Goal: Contribute content: Add original content to the website for others to see

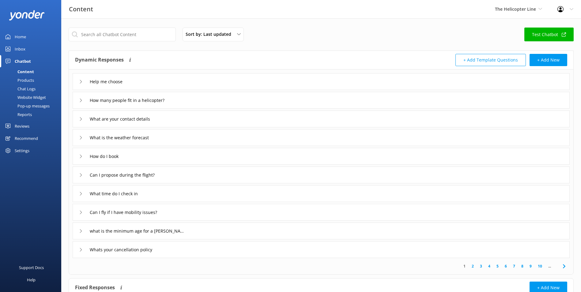
click at [23, 48] on div "Inbox" at bounding box center [20, 49] width 11 height 12
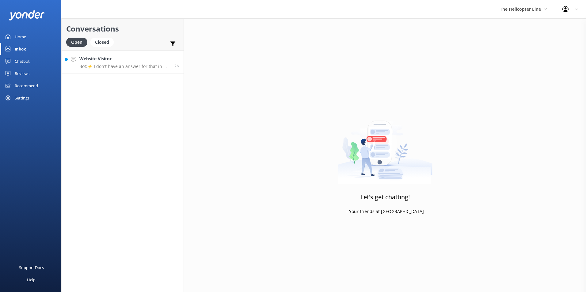
click at [150, 58] on h4 "Website Visitor" at bounding box center [124, 58] width 90 height 7
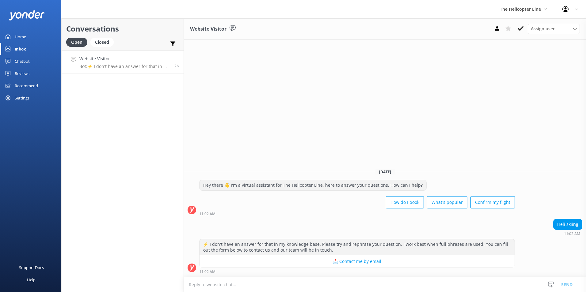
click at [27, 36] on link "Home" at bounding box center [30, 37] width 61 height 12
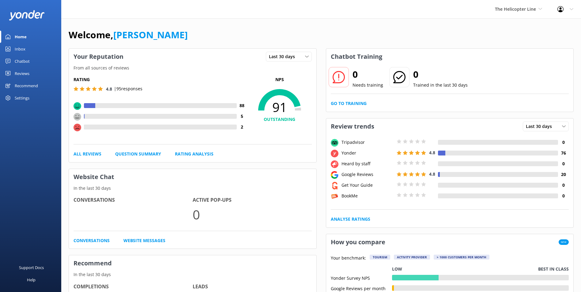
click at [27, 59] on div "Chatbot" at bounding box center [22, 61] width 15 height 12
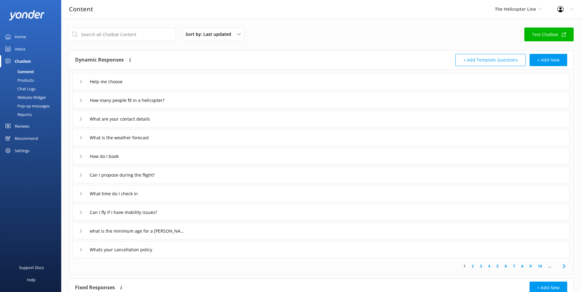
click at [35, 73] on link "Content" at bounding box center [33, 71] width 58 height 9
click at [140, 37] on input "text" at bounding box center [122, 35] width 107 height 14
type input "heliski"
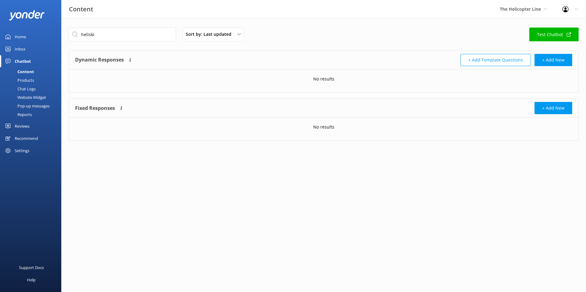
click at [136, 90] on div "Dynamic Responses Dynamic responses rely on the Large Language Model to create …" at bounding box center [324, 72] width 510 height 42
click at [550, 61] on button "+ Add New" at bounding box center [553, 60] width 38 height 12
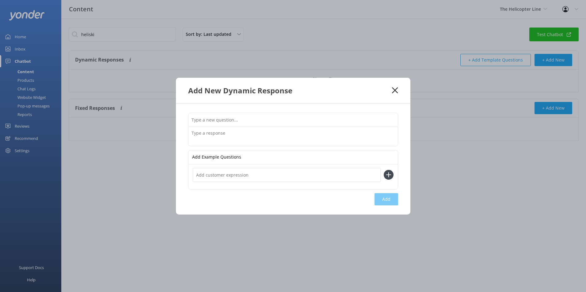
click at [251, 125] on input "text" at bounding box center [292, 120] width 209 height 14
type input "can i go heli ski"
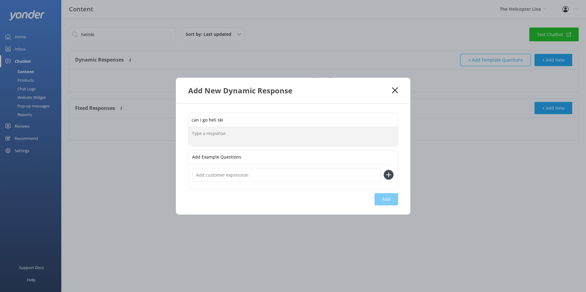
click at [234, 189] on div at bounding box center [292, 176] width 209 height 25
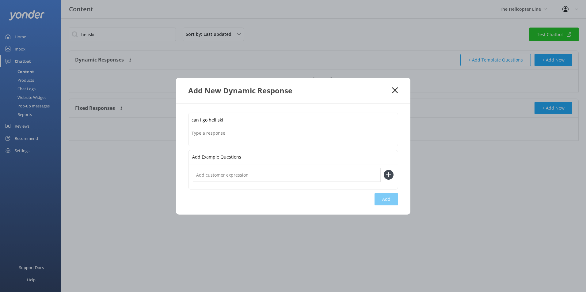
click at [238, 179] on input "text" at bounding box center [287, 175] width 188 height 14
type input "heli ski"
click at [383, 170] on button at bounding box center [388, 175] width 10 height 10
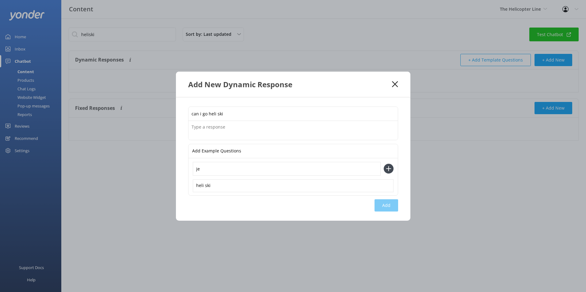
type input "j"
type input "heli skiing"
click at [383, 164] on button at bounding box center [388, 169] width 10 height 10
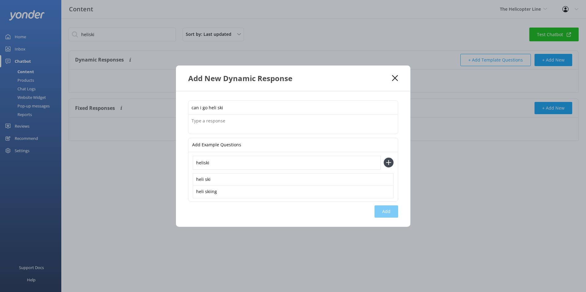
type input "heliski"
click at [383, 158] on button at bounding box center [388, 163] width 10 height 10
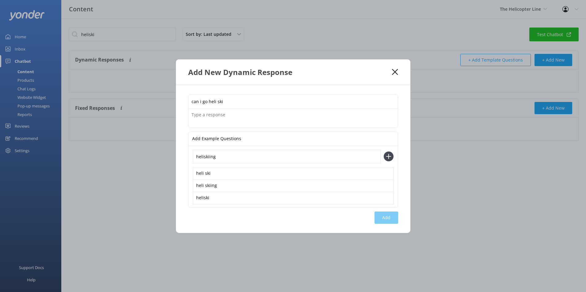
type input "heliskiing"
click at [383, 152] on button at bounding box center [388, 157] width 10 height 10
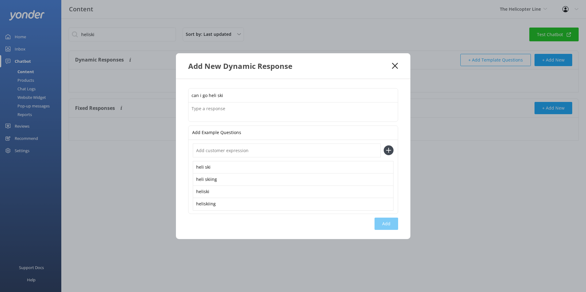
click at [259, 96] on input "can i go heli ski" at bounding box center [292, 96] width 209 height 14
click at [251, 109] on textarea at bounding box center [292, 112] width 209 height 19
click at [251, 116] on textarea "We" at bounding box center [292, 112] width 209 height 19
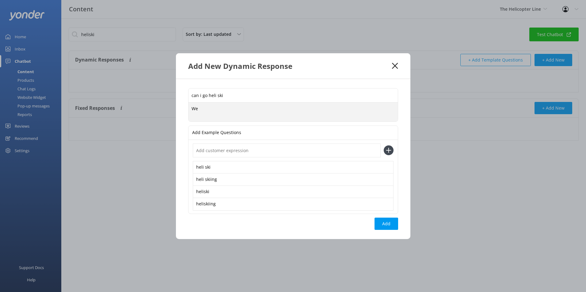
click at [251, 115] on textarea "We" at bounding box center [292, 112] width 209 height 19
click at [319, 112] on textarea "Get in touch with our team at [PERSON_NAME][GEOGRAPHIC_DATA] Heli-Ski" at bounding box center [292, 112] width 209 height 19
paste textarea "[URL][DOMAIN_NAME]"
click at [288, 132] on div "Add Example Questions" at bounding box center [292, 133] width 209 height 14
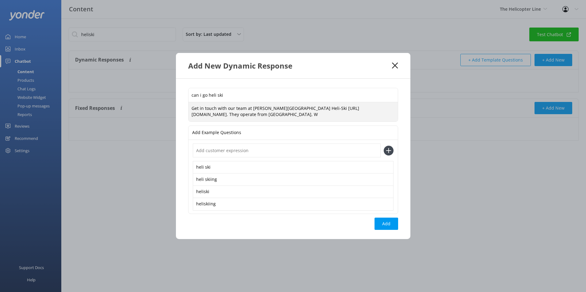
click at [294, 118] on textarea "Get in touch with our team at [PERSON_NAME][GEOGRAPHIC_DATA] Heli-Ski [URL][DOM…" at bounding box center [292, 111] width 209 height 19
click at [294, 116] on textarea "Get in touch with our team at [PERSON_NAME][GEOGRAPHIC_DATA] Heli-Ski [URL][DOM…" at bounding box center [292, 111] width 209 height 19
paste textarea "ā"
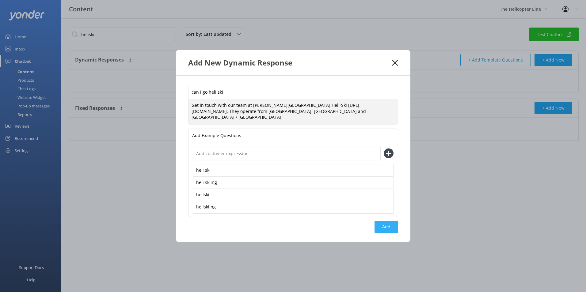
type textarea "Get in touch with our team at [PERSON_NAME][GEOGRAPHIC_DATA] Heli-Ski [URL][DOM…"
click at [380, 225] on button "Add" at bounding box center [386, 227] width 24 height 12
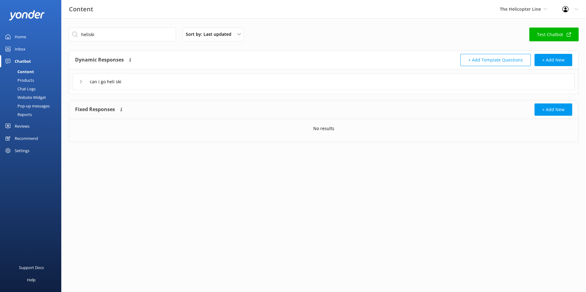
click at [13, 38] on link "Home" at bounding box center [30, 37] width 61 height 12
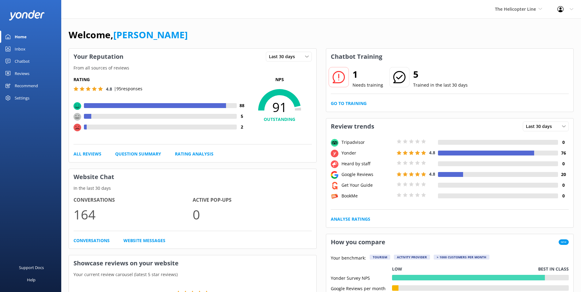
click at [334, 97] on div "1 Needs training 5 Trained in the last 30 days Go to Training" at bounding box center [449, 88] width 247 height 47
click at [334, 101] on link "Go to Training" at bounding box center [349, 103] width 36 height 7
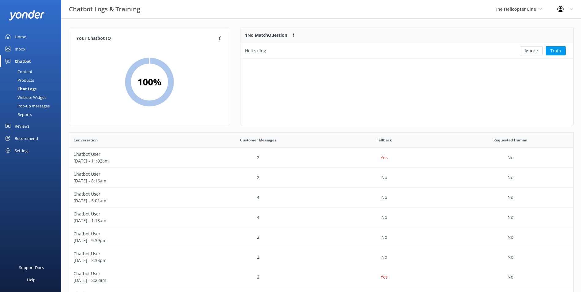
scroll to position [210, 500]
click at [525, 49] on button "Ignore" at bounding box center [531, 50] width 23 height 9
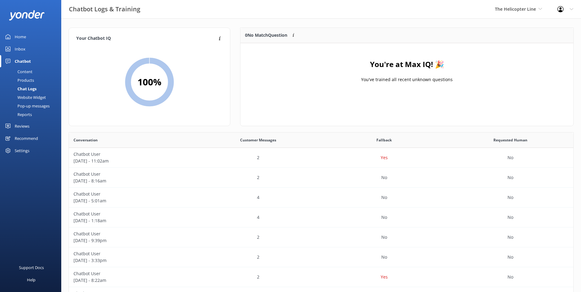
click at [29, 36] on link "Home" at bounding box center [30, 37] width 61 height 12
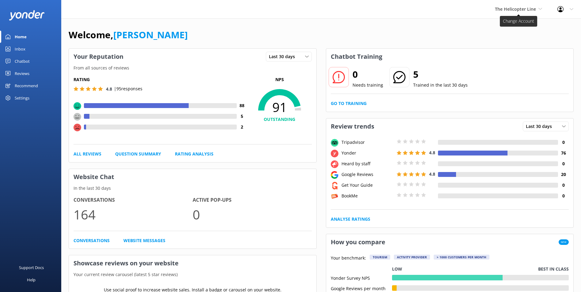
click at [513, 6] on span "The Helicopter Line" at bounding box center [518, 9] width 47 height 7
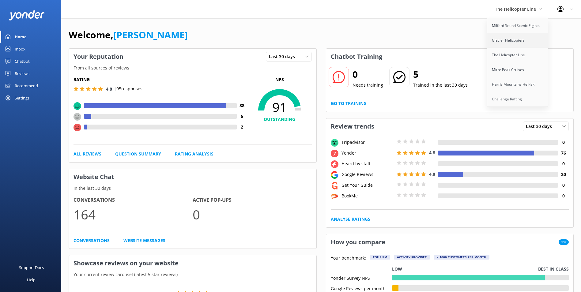
click at [511, 38] on link "Glacier Helicopters" at bounding box center [517, 40] width 61 height 15
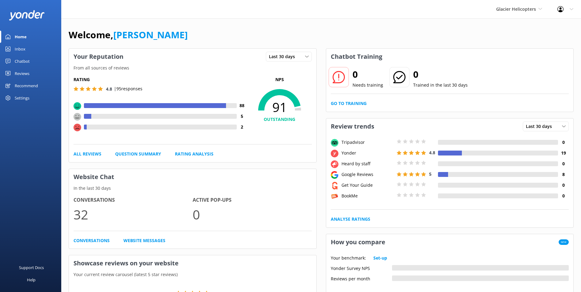
click at [528, 5] on div "Glacier Helicopters Milford Sound Scenic Flights Glacier Helicopters The Helico…" at bounding box center [519, 9] width 61 height 18
click at [34, 51] on link "Inbox" at bounding box center [30, 49] width 61 height 12
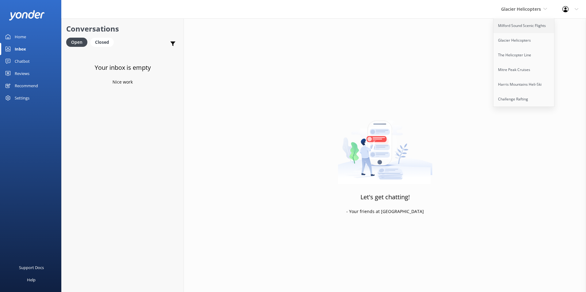
click at [526, 29] on link "Milford Sound Scenic Flights" at bounding box center [523, 25] width 61 height 15
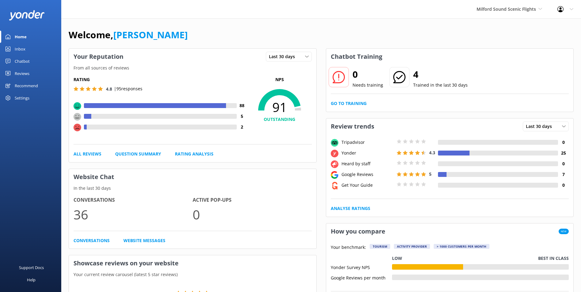
click at [18, 51] on div "Inbox" at bounding box center [20, 49] width 11 height 12
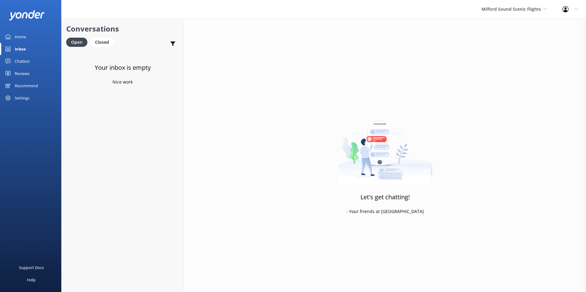
click at [493, 15] on div "Milford Sound Scenic Flights [GEOGRAPHIC_DATA] Scenic Flights Glacier Helicopte…" at bounding box center [514, 9] width 81 height 18
click at [497, 35] on link "Glacier Helicopters" at bounding box center [504, 40] width 61 height 15
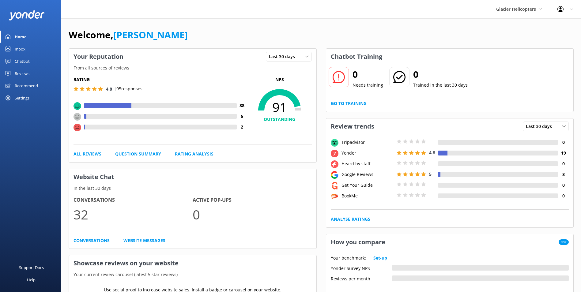
click at [513, 13] on div "Glacier Helicopters Milford Sound Scenic Flights Glacier Helicopters The Helico…" at bounding box center [519, 9] width 61 height 18
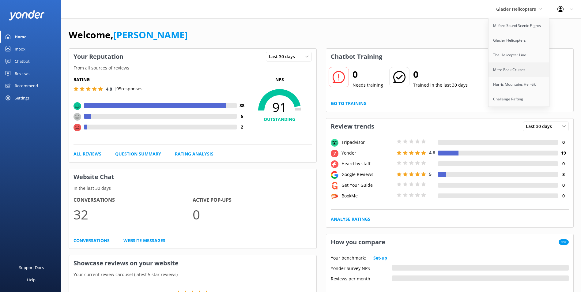
click at [507, 64] on link "Mitre Peak Cruises" at bounding box center [519, 69] width 61 height 15
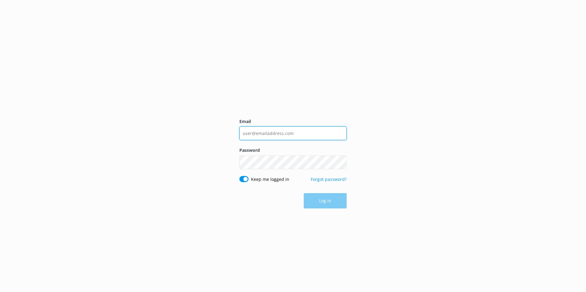
type input "[PERSON_NAME][EMAIL_ADDRESS][PERSON_NAME][DOMAIN_NAME]"
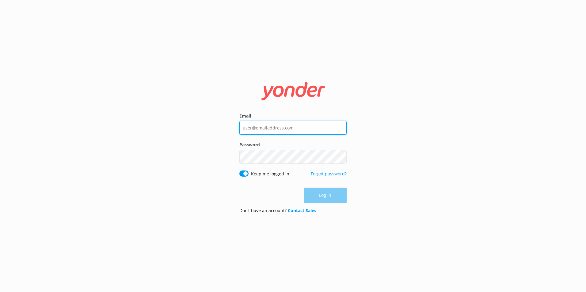
type input "[PERSON_NAME][EMAIL_ADDRESS][PERSON_NAME][DOMAIN_NAME]"
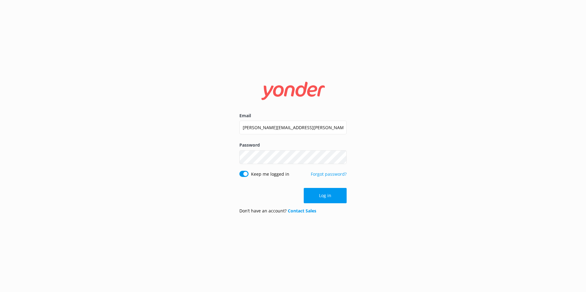
click at [330, 199] on button "Log in" at bounding box center [325, 195] width 43 height 15
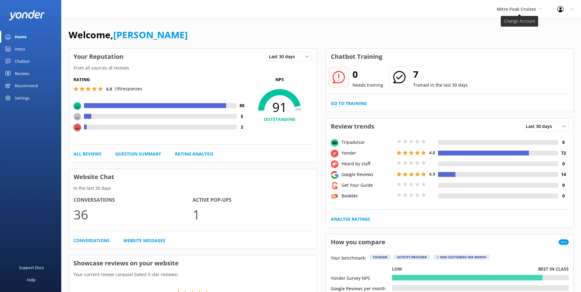
click at [538, 9] on span "Mitre Peak Cruises" at bounding box center [519, 9] width 45 height 7
